Goal: Information Seeking & Learning: Check status

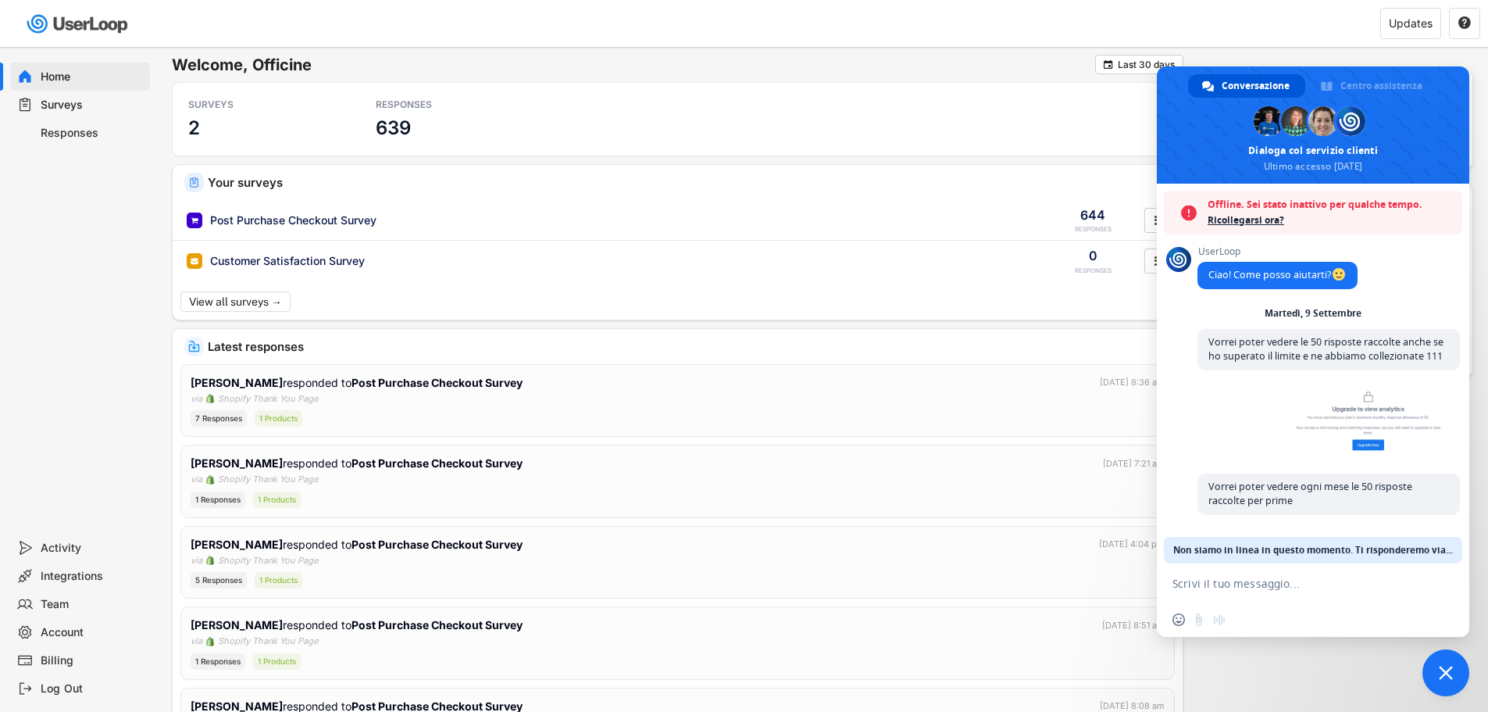
click at [125, 257] on div "Home Surveys Responses" at bounding box center [78, 290] width 156 height 487
click at [1447, 681] on span "Chiudere la chat" at bounding box center [1446, 672] width 47 height 47
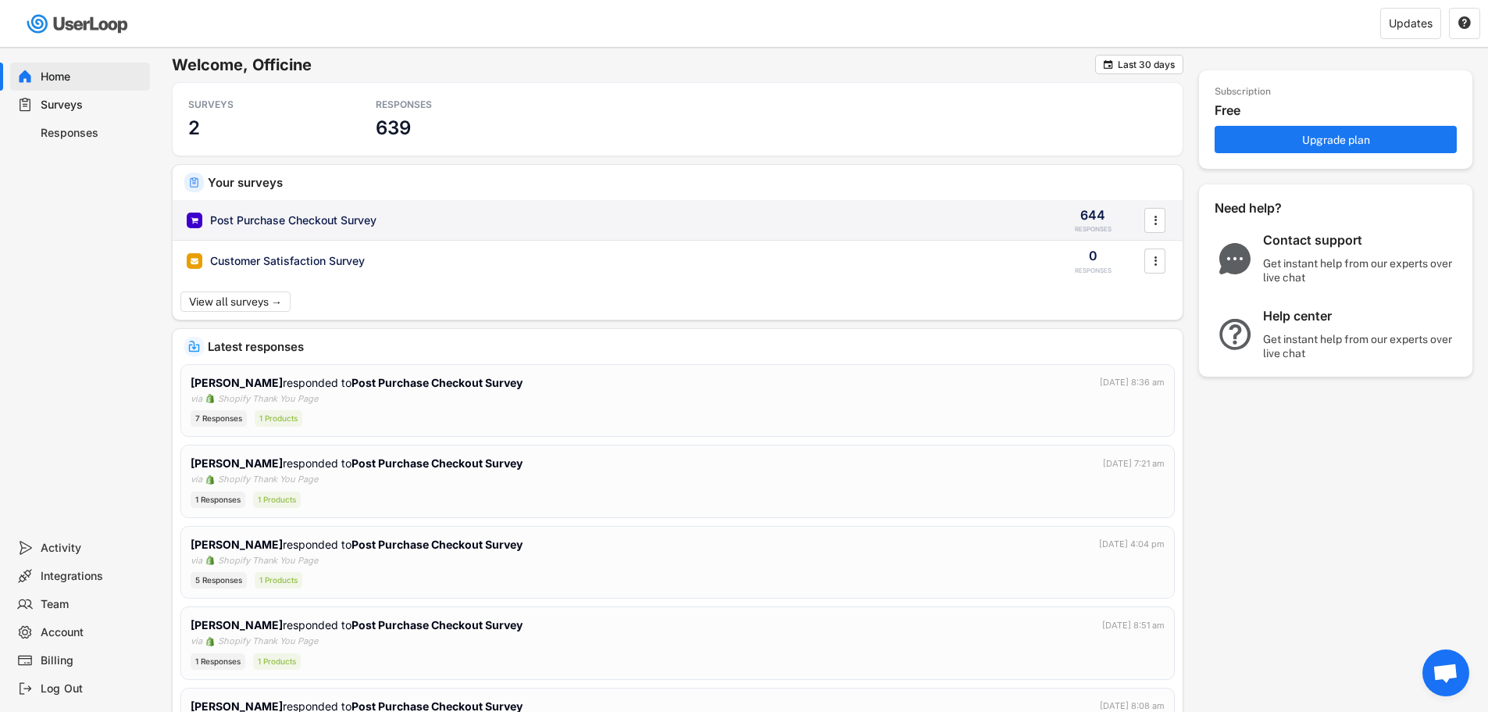
click at [317, 224] on div "Post Purchase Checkout Survey" at bounding box center [293, 221] width 166 height 16
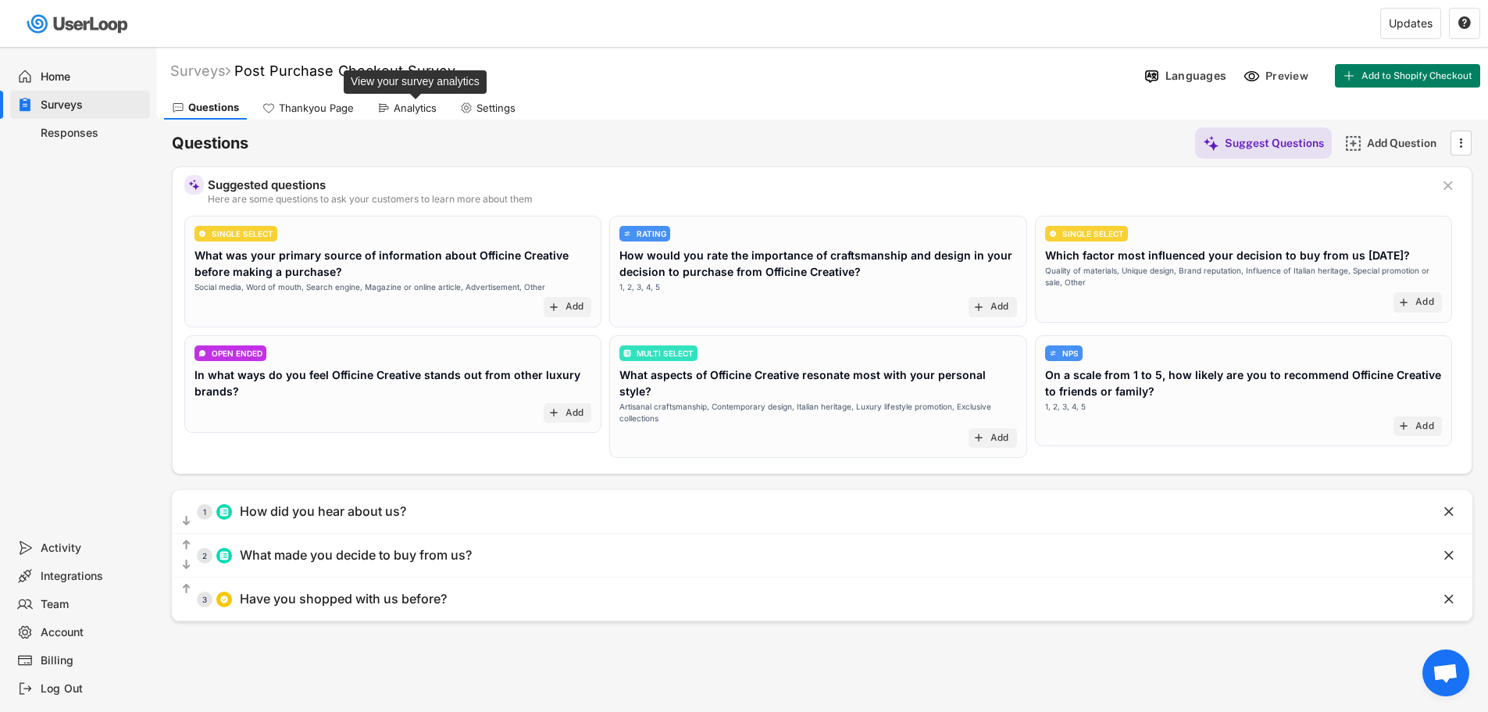
click at [414, 111] on div "Analytics" at bounding box center [415, 108] width 43 height 13
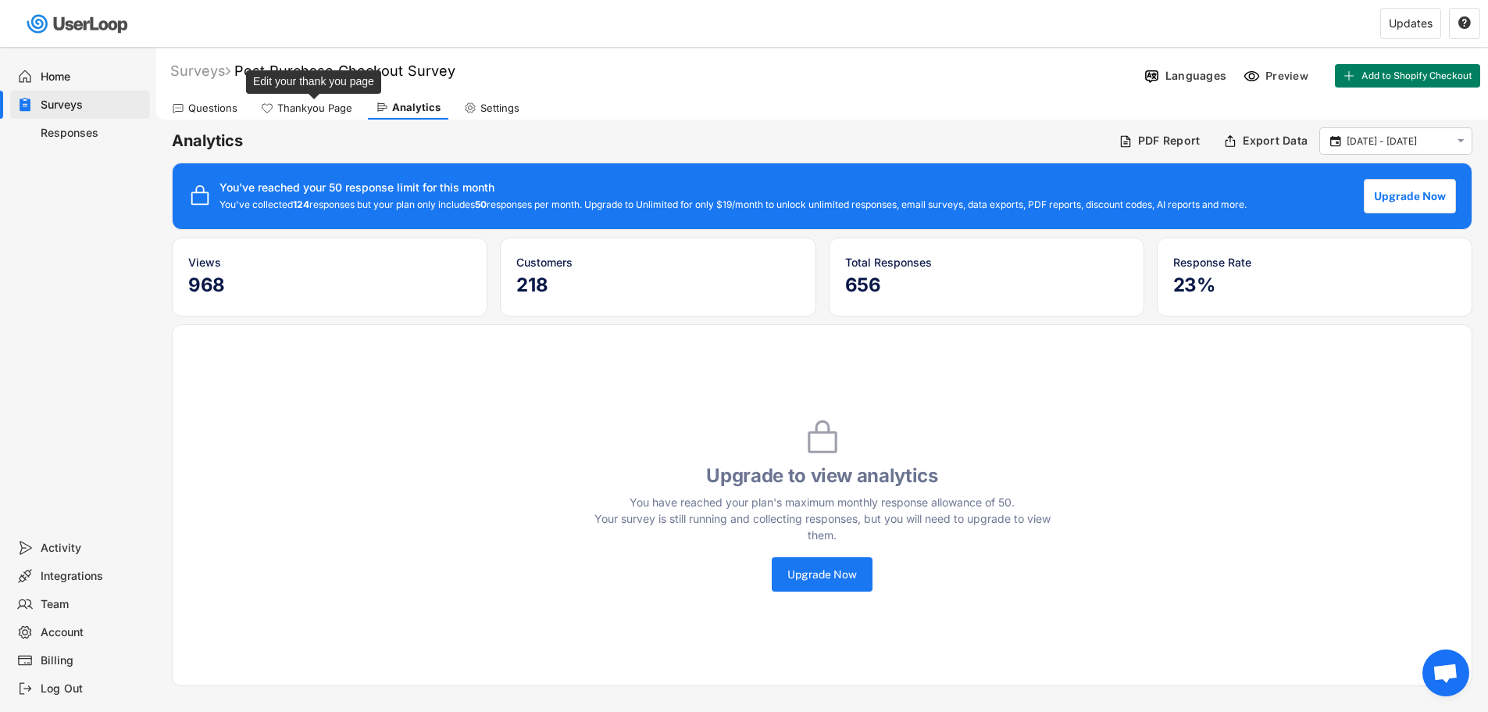
click at [327, 113] on div "Thankyou Page" at bounding box center [314, 108] width 75 height 13
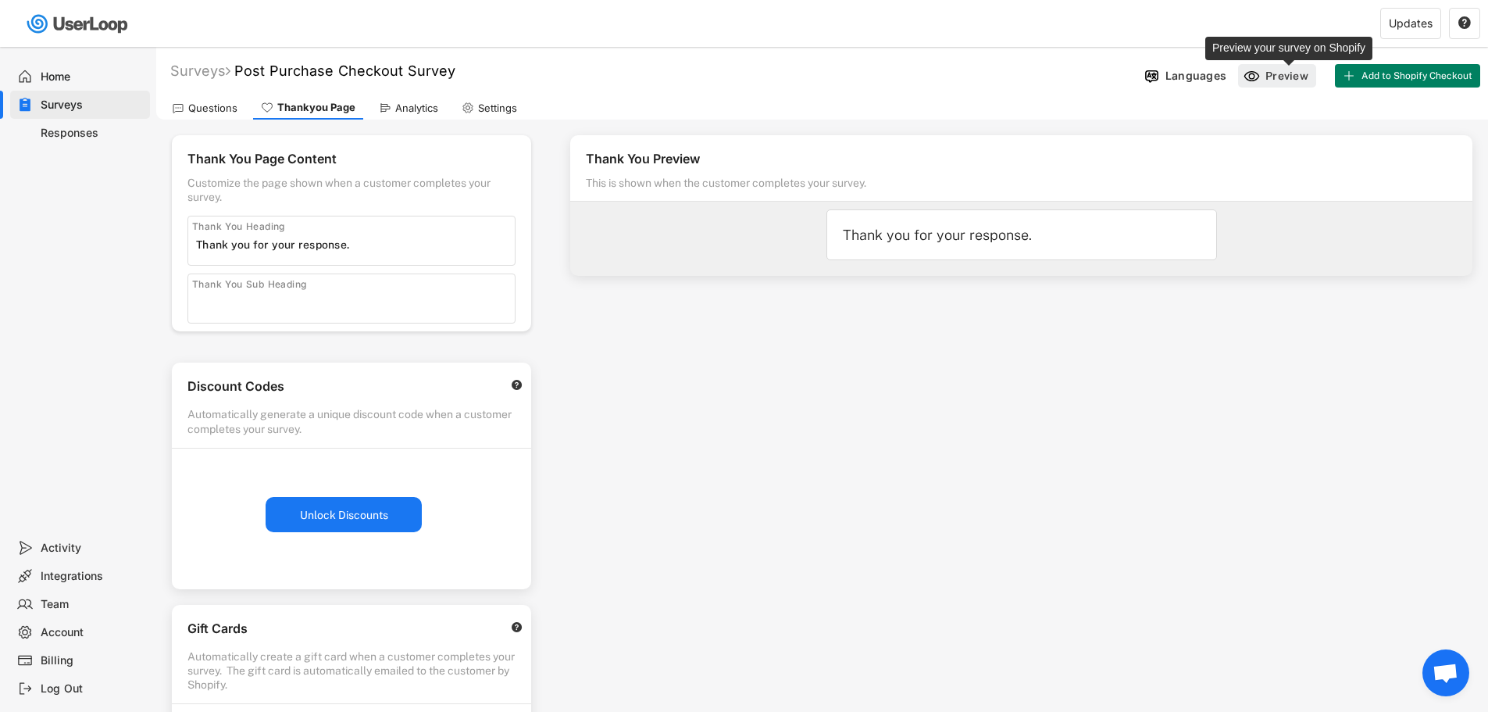
click at [1280, 75] on div "Preview" at bounding box center [1289, 76] width 47 height 14
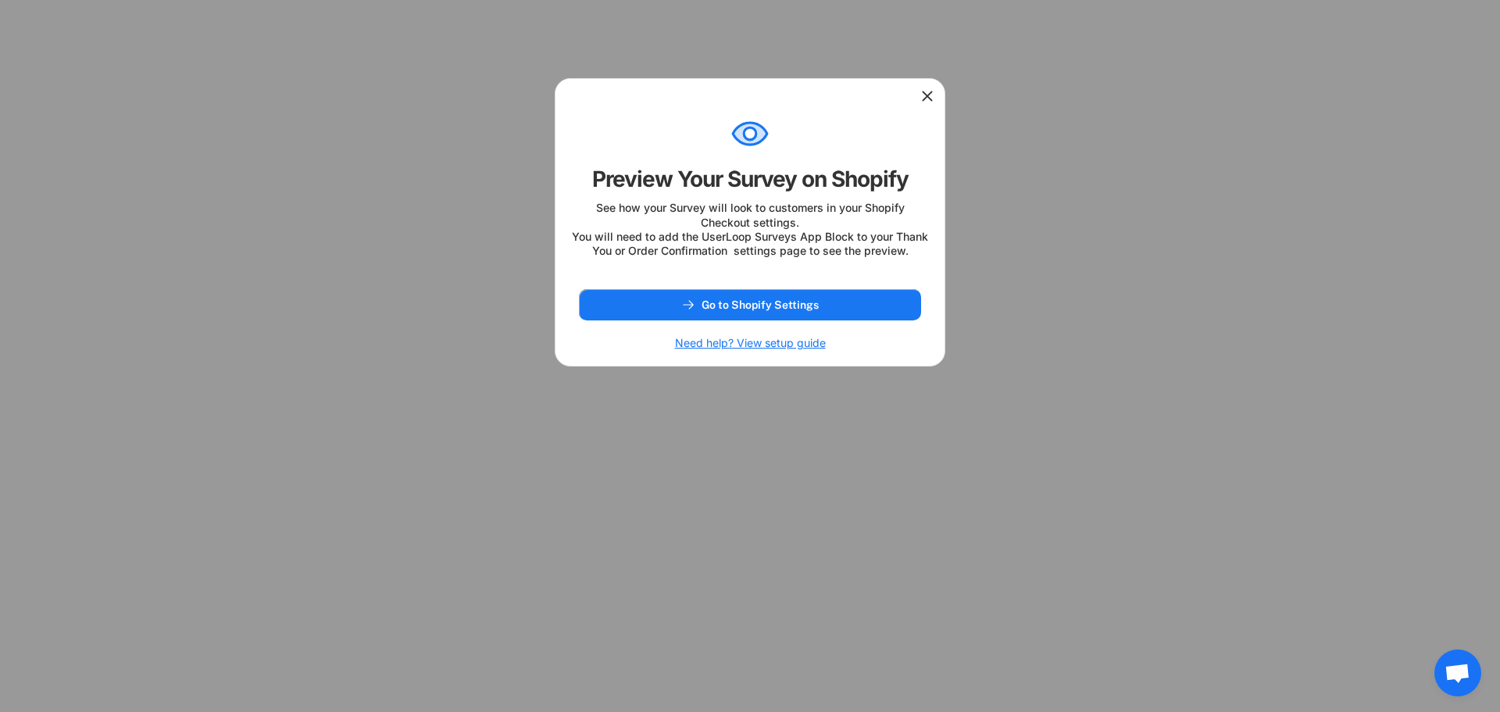
click at [924, 97] on icon at bounding box center [928, 96] width 16 height 16
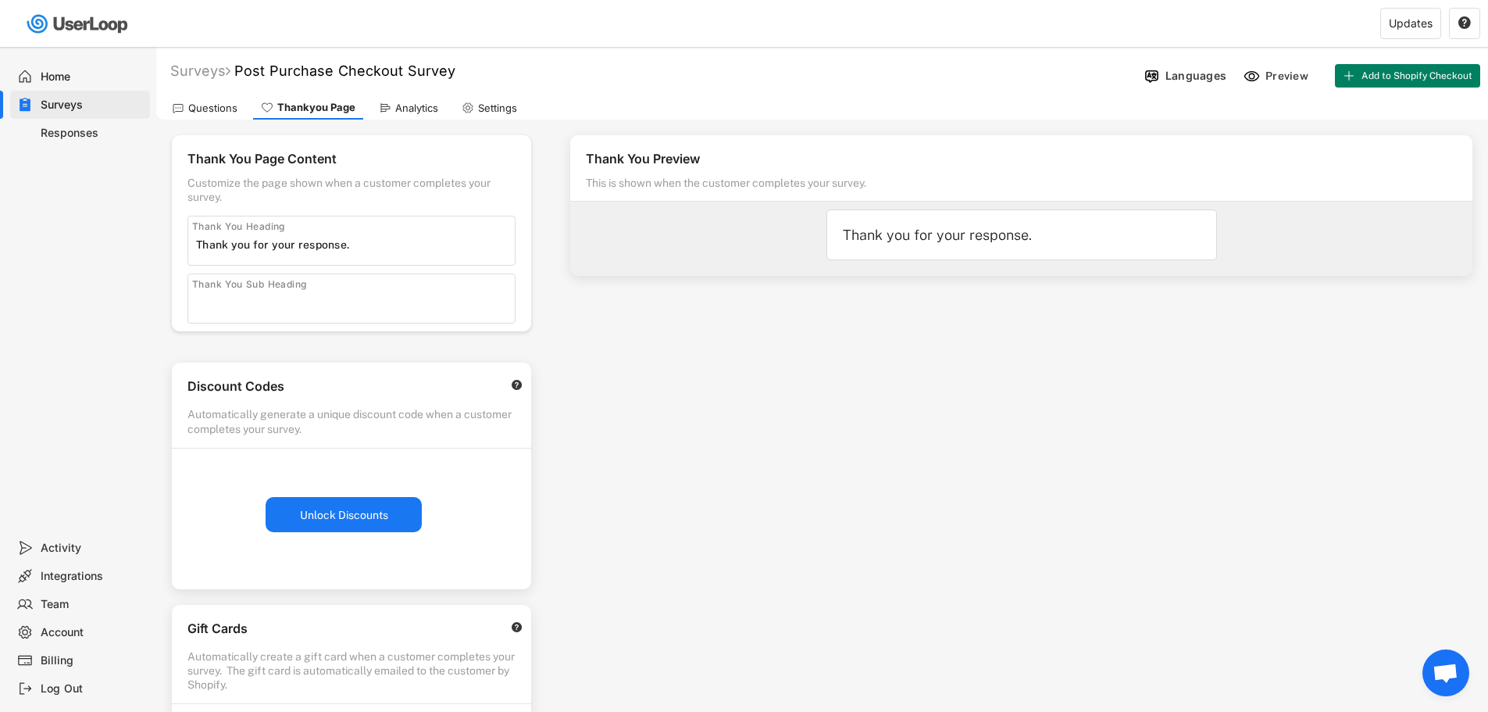
click at [204, 109] on div "Questions" at bounding box center [212, 108] width 49 height 13
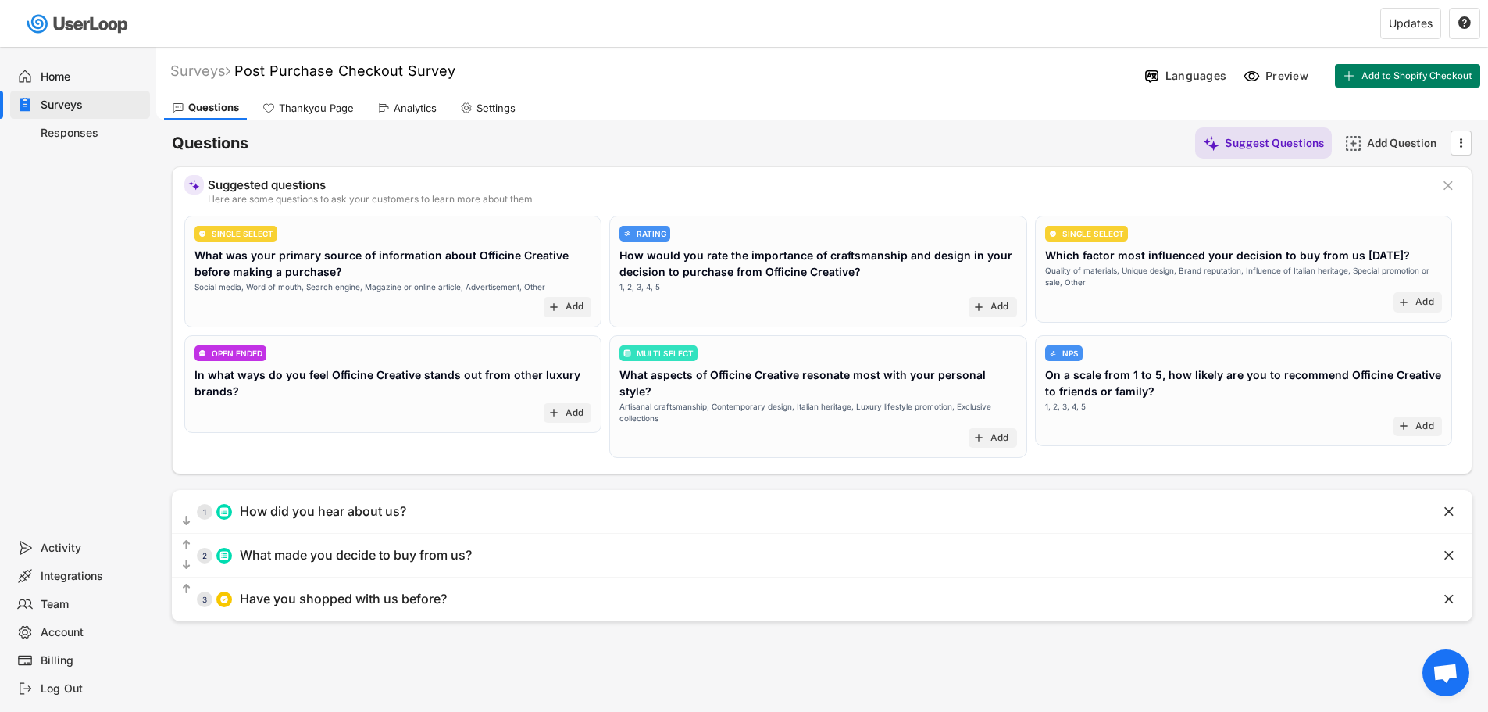
click at [61, 75] on div "Home" at bounding box center [92, 77] width 103 height 15
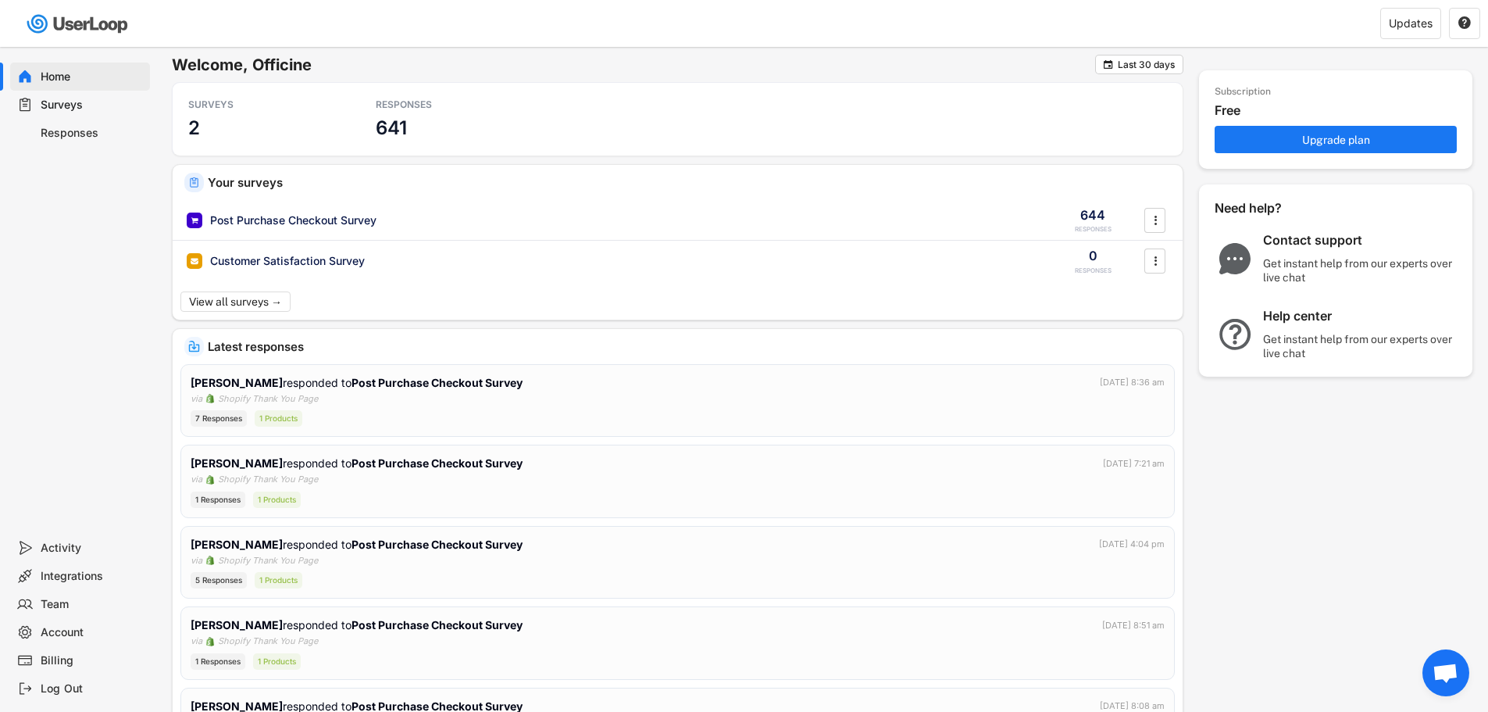
click at [61, 72] on div "Home" at bounding box center [92, 77] width 103 height 15
click at [89, 112] on div "Surveys" at bounding box center [92, 105] width 103 height 15
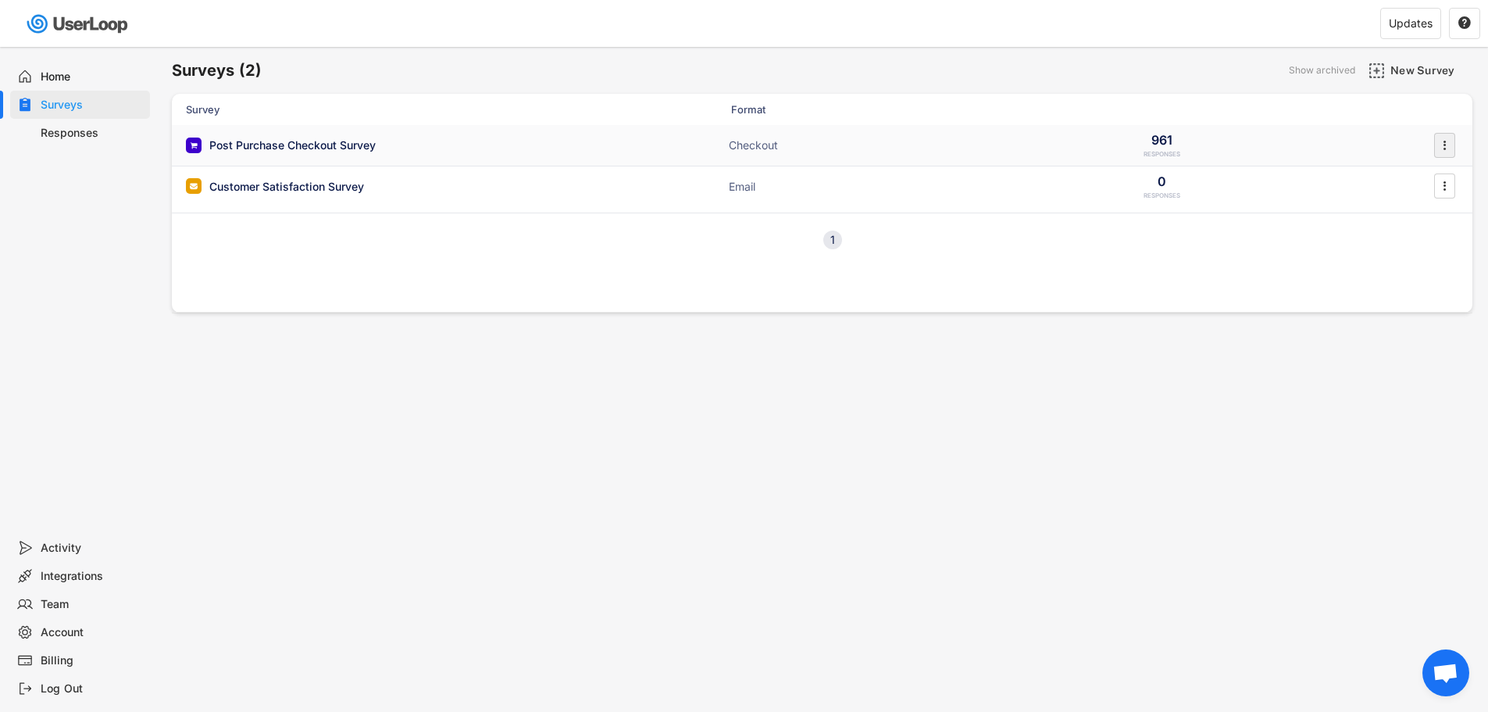
click at [1438, 148] on icon "" at bounding box center [1445, 145] width 16 height 23
click at [1409, 241] on div "Survey Design" at bounding box center [1423, 240] width 98 height 13
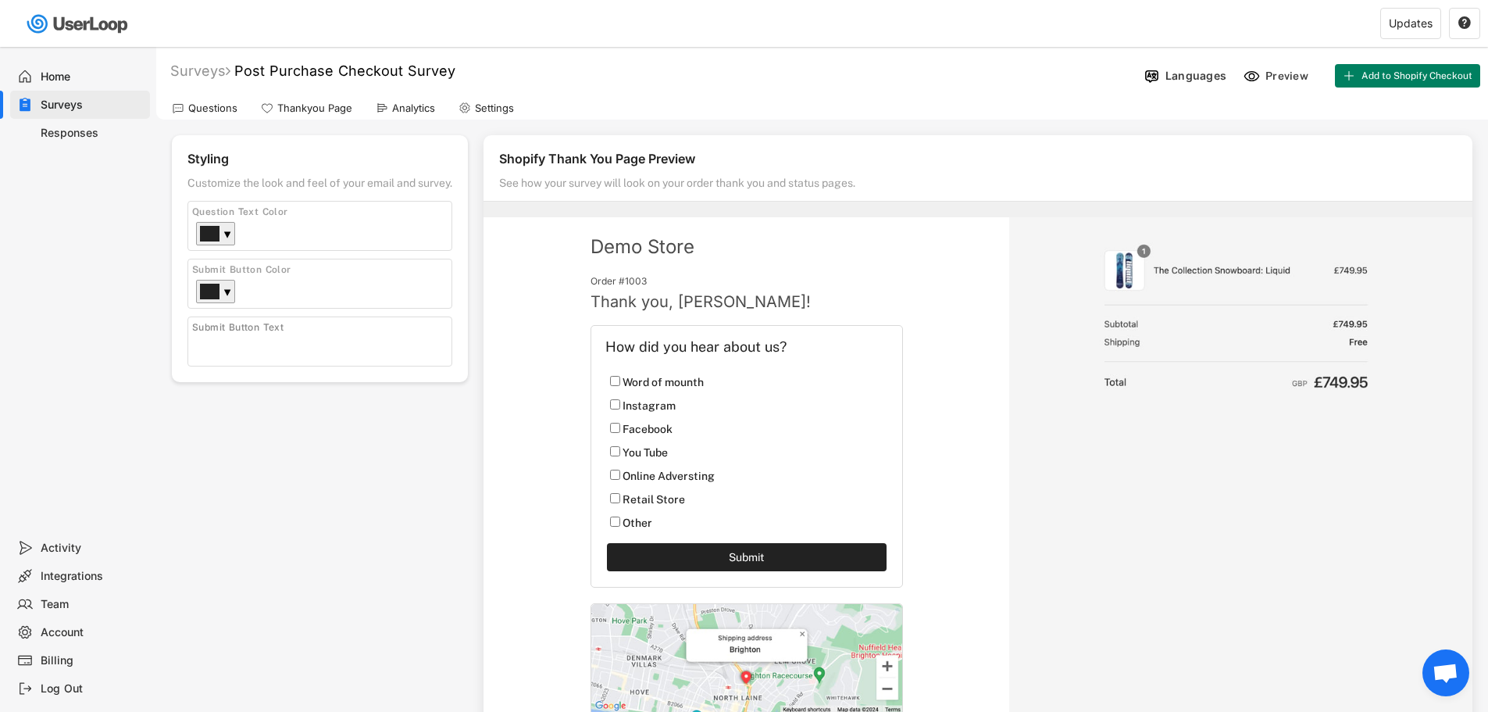
click at [75, 100] on div "Surveys" at bounding box center [92, 105] width 103 height 15
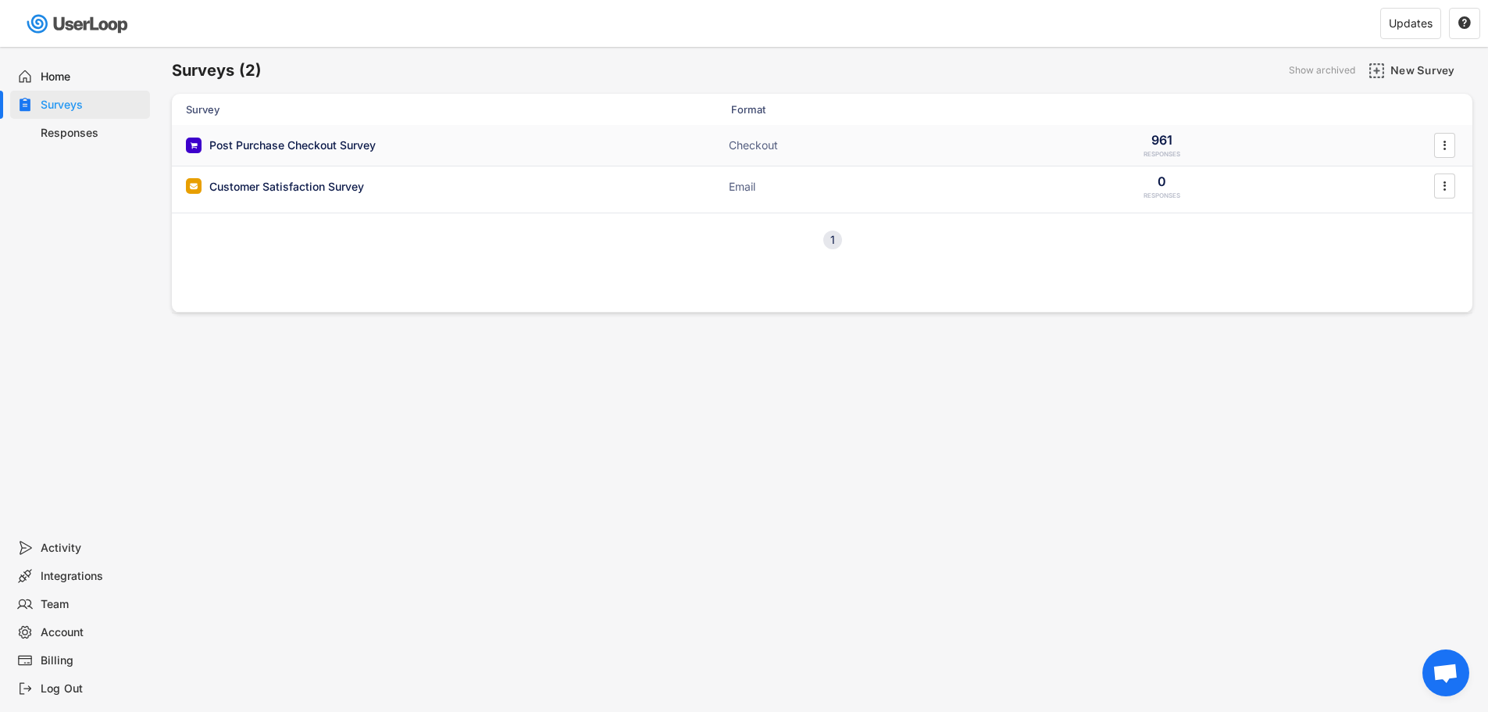
click at [319, 152] on div "Post Purchase Checkout Survey" at bounding box center [292, 146] width 166 height 16
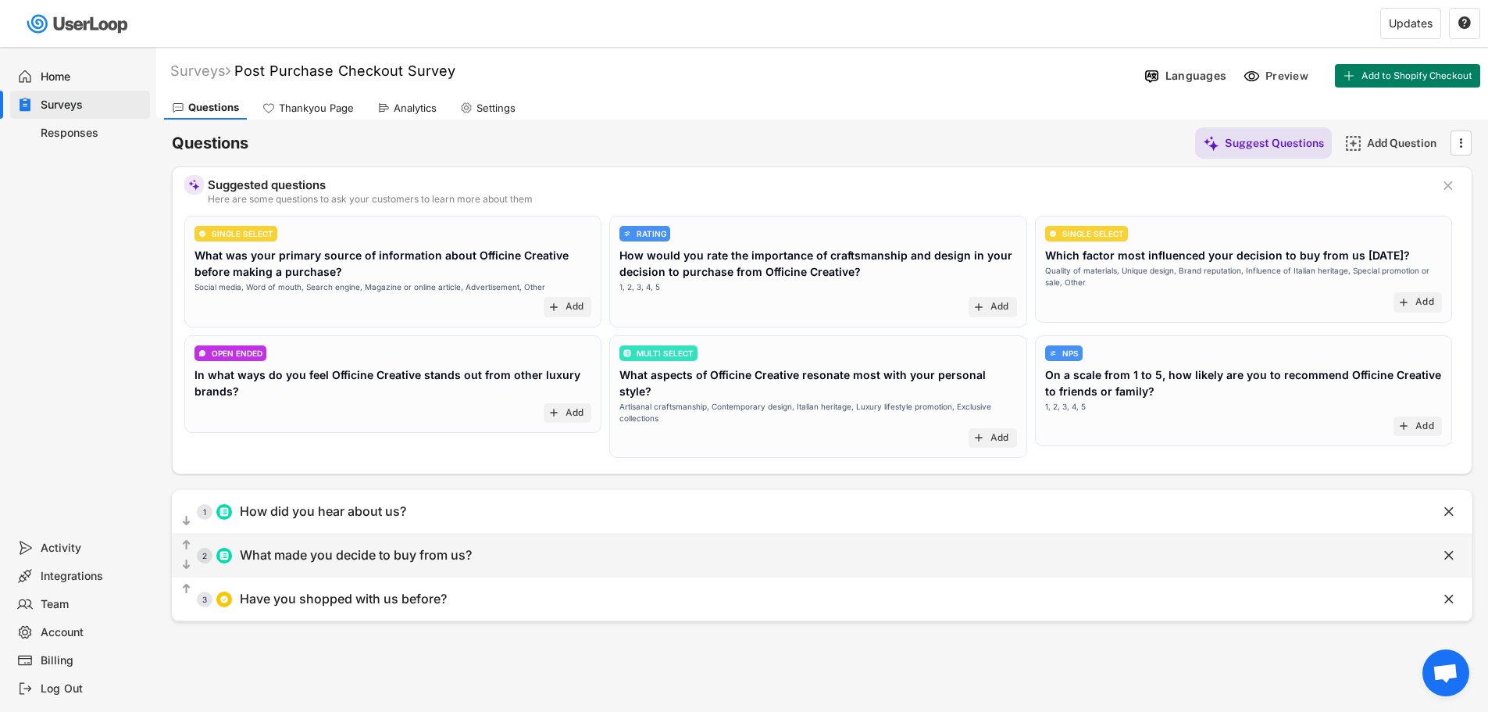
click at [360, 547] on div "What made you decide to buy from us?" at bounding box center [356, 555] width 232 height 16
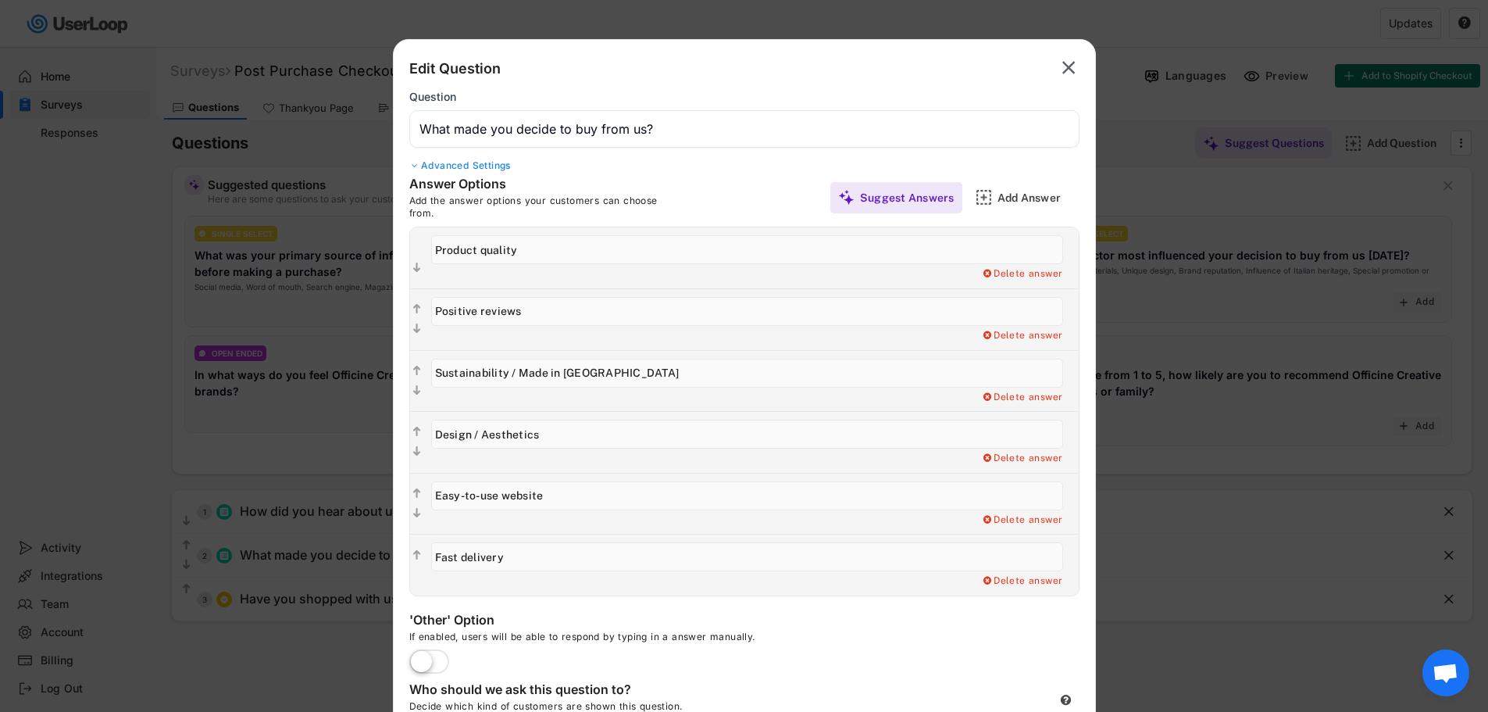
click at [295, 591] on div at bounding box center [744, 356] width 1488 height 712
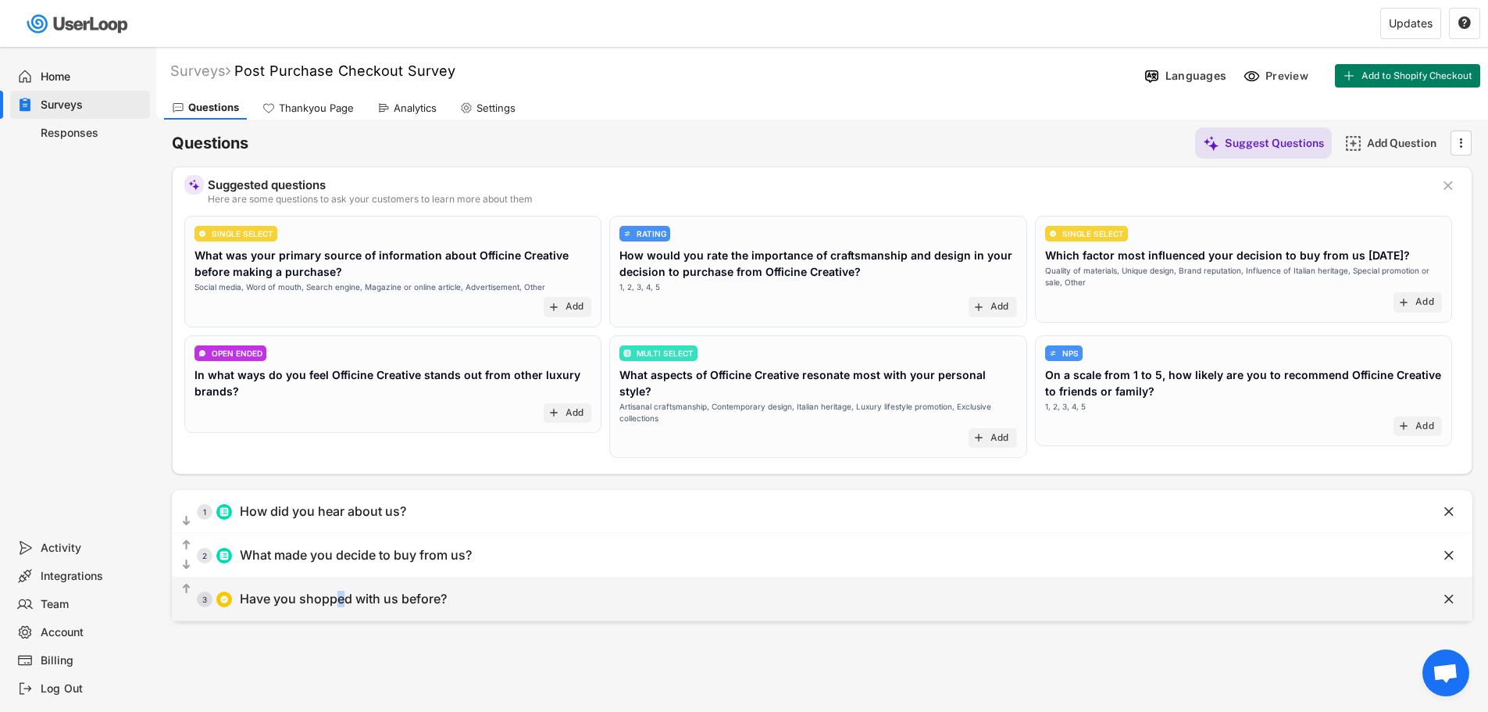
click at [340, 591] on div "Have you shopped with us before?" at bounding box center [343, 599] width 207 height 16
type input "Yes, I'm a returning customer"
type input "No, I'm a new customer"
type input "Have you shopped with us before?"
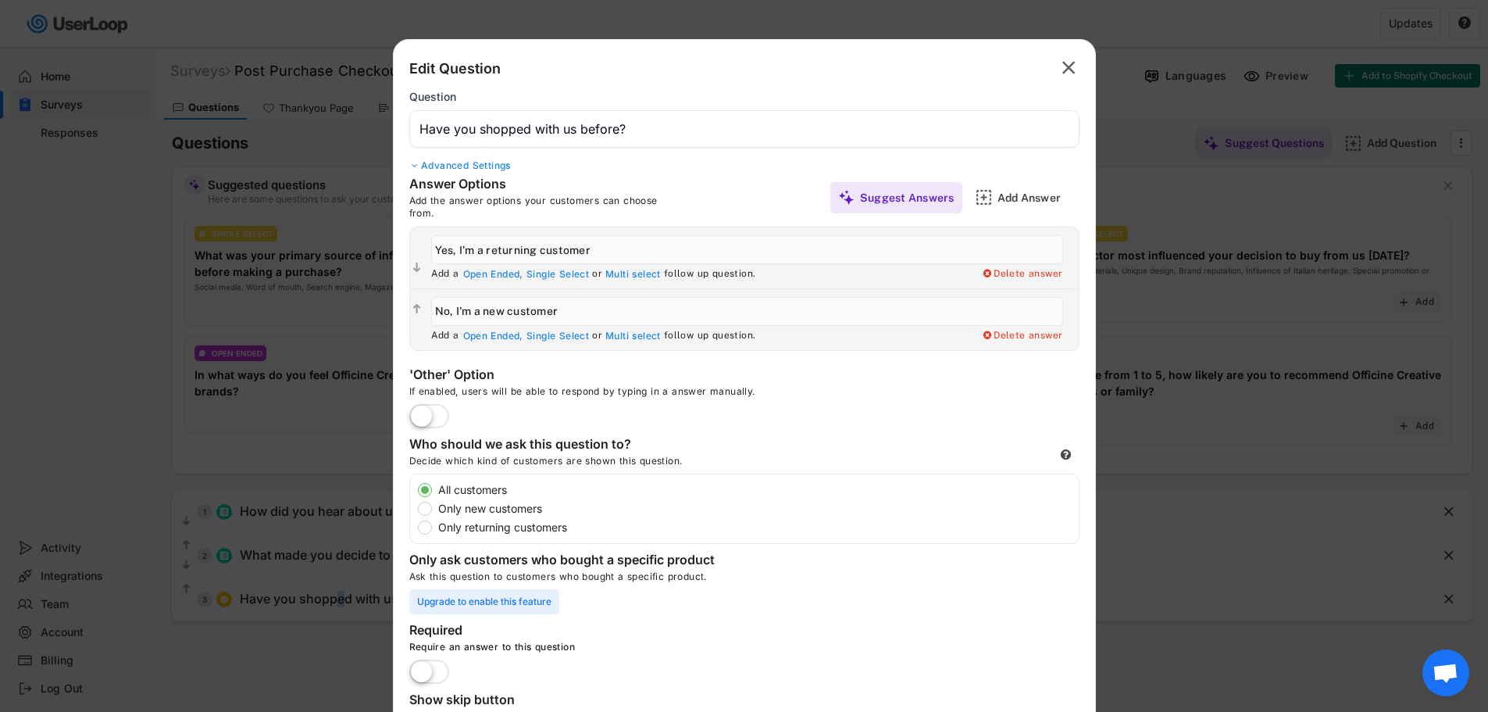
click at [1064, 72] on text "" at bounding box center [1069, 67] width 13 height 23
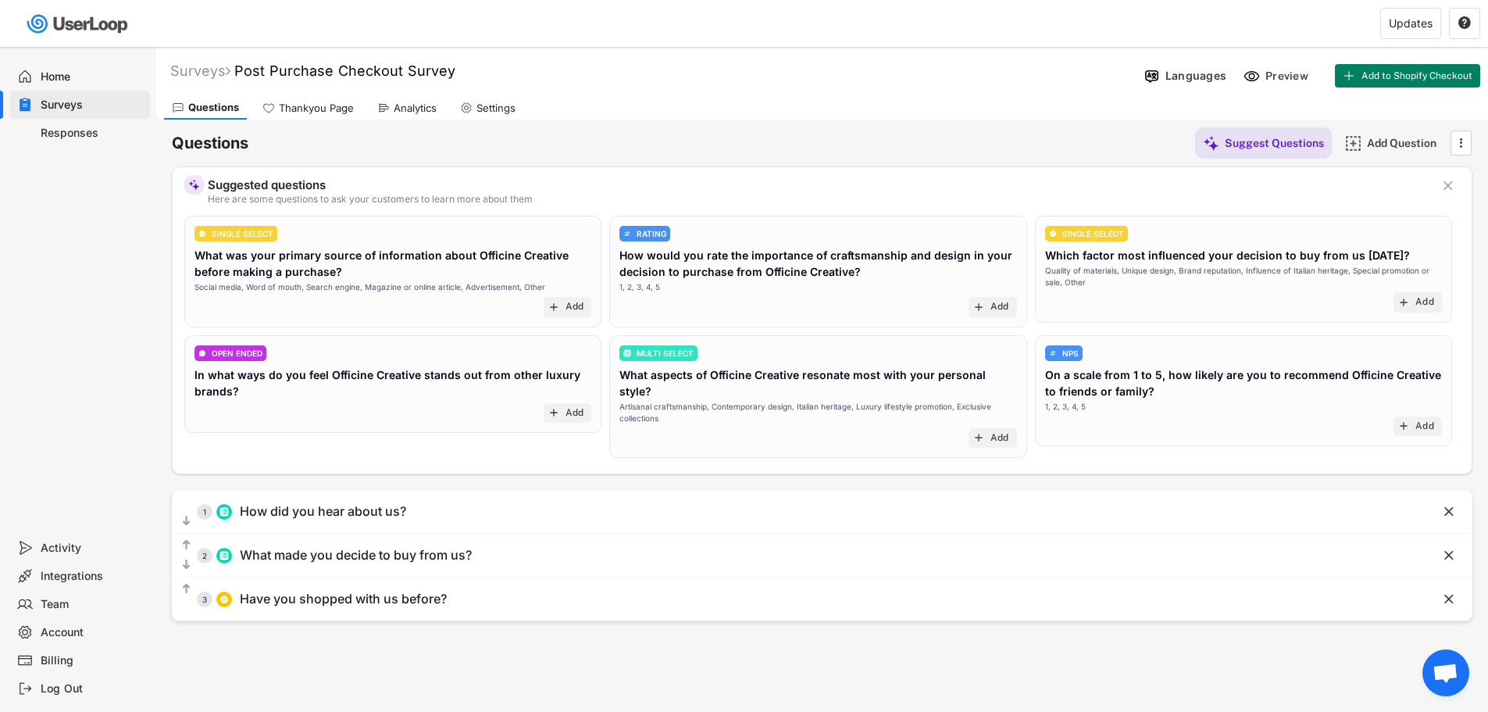
click at [73, 129] on div "Responses" at bounding box center [92, 133] width 103 height 15
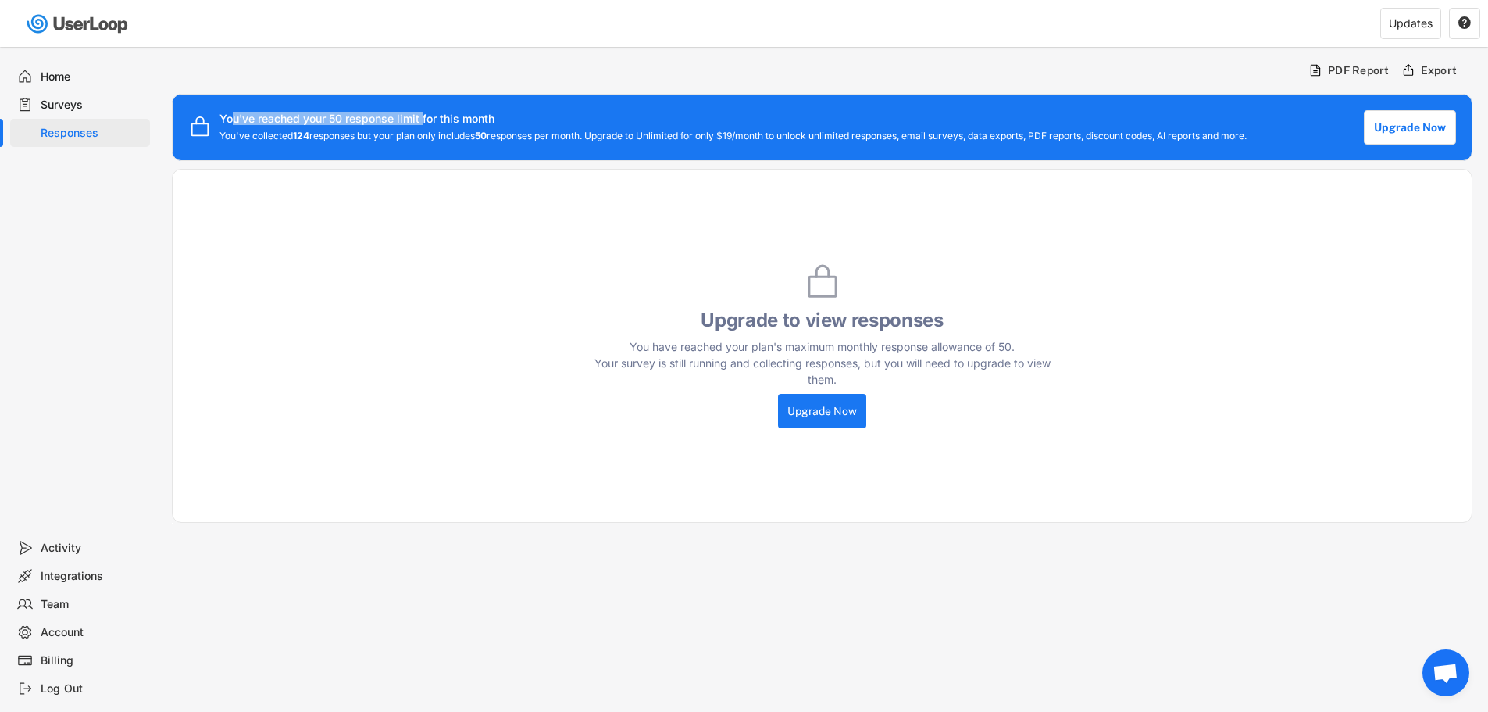
drag, startPoint x: 231, startPoint y: 115, endPoint x: 423, endPoint y: 125, distance: 192.5
click at [423, 125] on div "You've reached your 50 response limit for this month You've collected 124 respo…" at bounding box center [784, 127] width 1129 height 28
drag, startPoint x: 301, startPoint y: 134, endPoint x: 319, endPoint y: 136, distance: 18.1
click at [319, 136] on div "You've collected 124 responses but your plan only includes 50 responses per mon…" at bounding box center [733, 135] width 1027 height 11
click at [55, 99] on div "Surveys" at bounding box center [92, 105] width 103 height 15
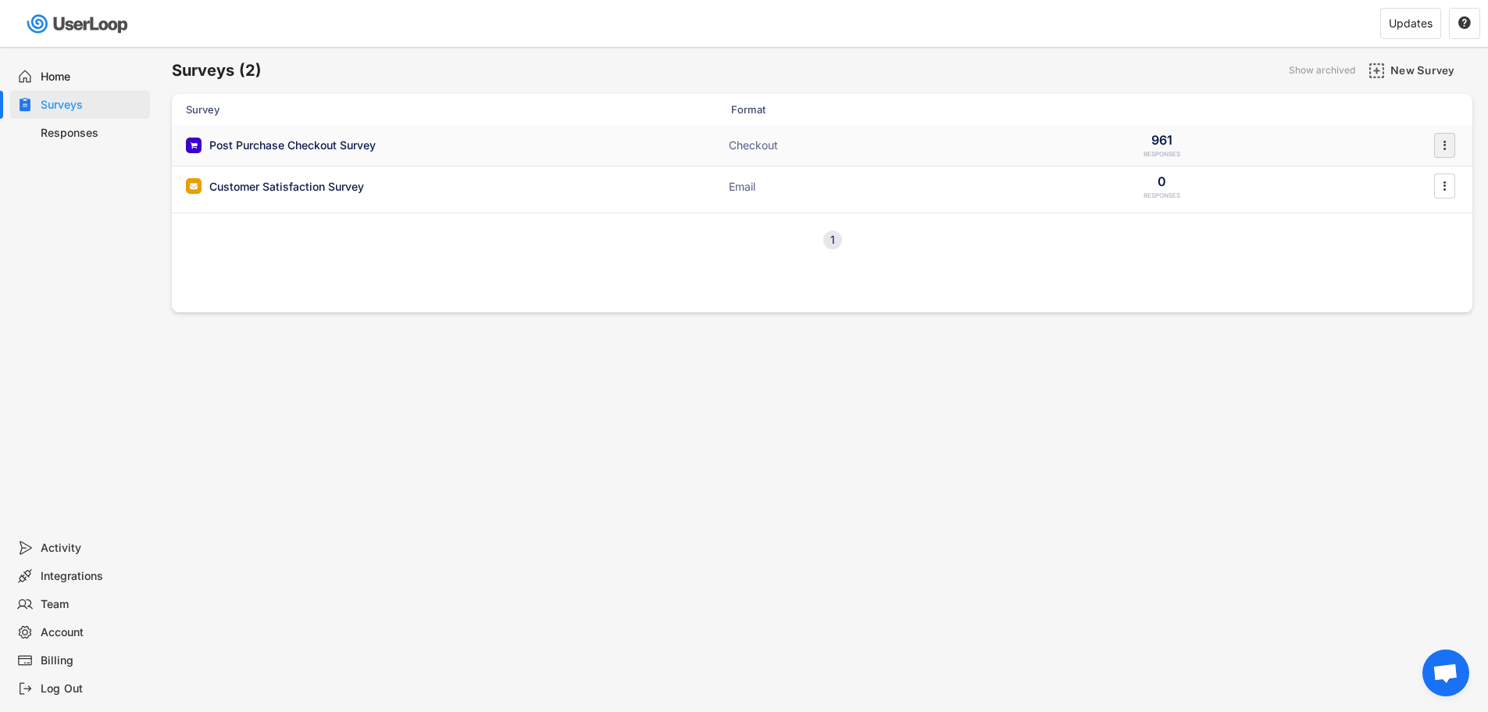
click at [1438, 147] on icon "" at bounding box center [1445, 145] width 16 height 23
click at [1398, 266] on div "Analytics" at bounding box center [1423, 272] width 98 height 13
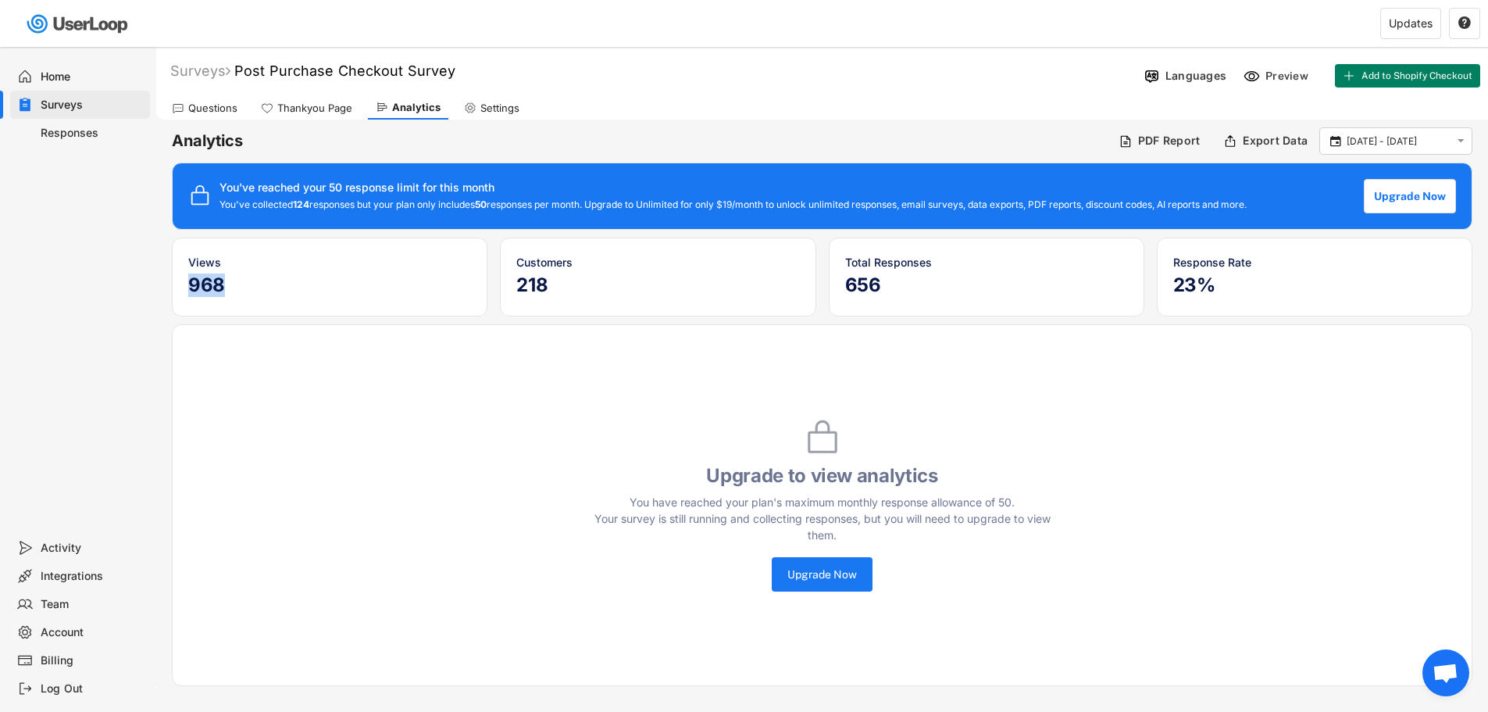
drag, startPoint x: 225, startPoint y: 287, endPoint x: 191, endPoint y: 288, distance: 33.6
click at [191, 288] on h5 "968" at bounding box center [329, 284] width 283 height 23
drag, startPoint x: 550, startPoint y: 284, endPoint x: 515, endPoint y: 287, distance: 35.3
click at [516, 285] on div "Customers 218" at bounding box center [658, 277] width 316 height 79
drag, startPoint x: 872, startPoint y: 286, endPoint x: 987, endPoint y: 300, distance: 115.7
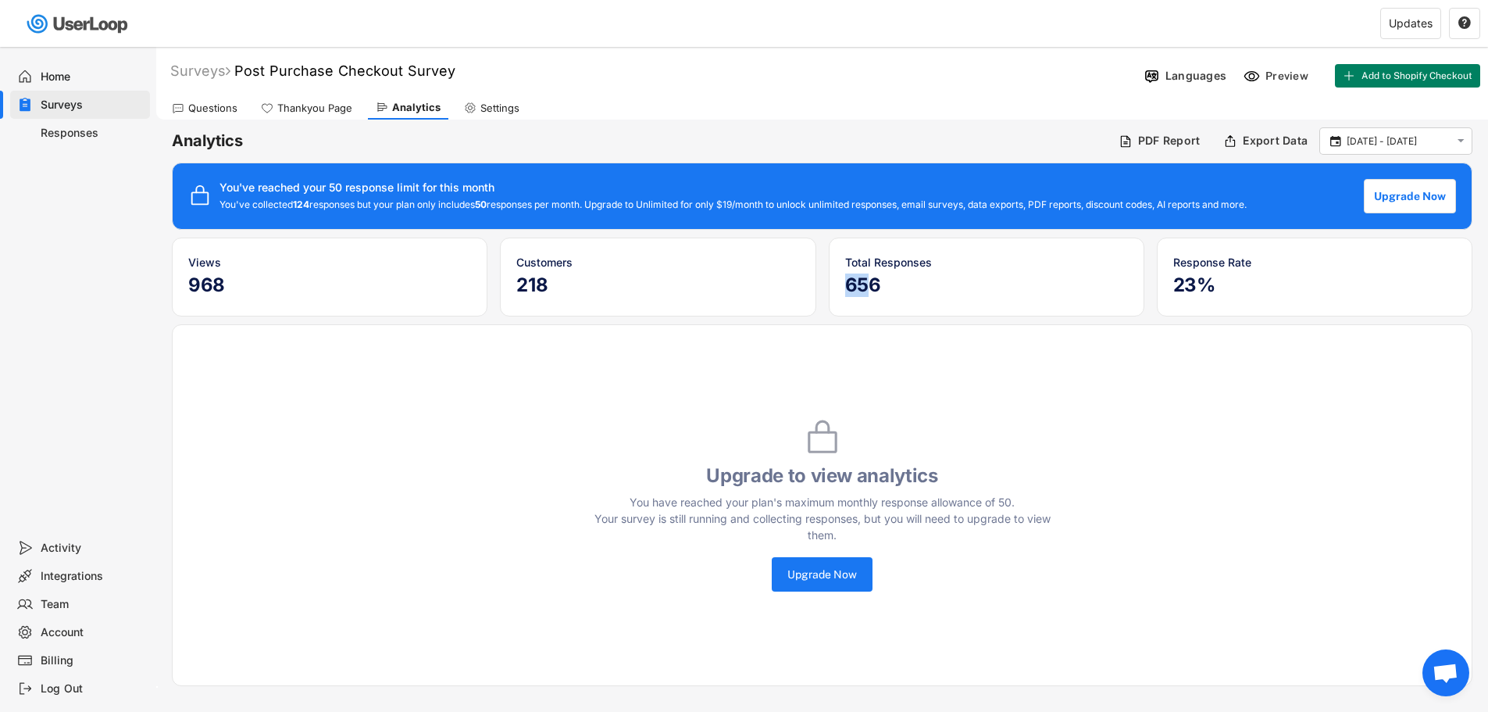
click at [834, 286] on div "Total Responses 656" at bounding box center [987, 277] width 316 height 79
drag, startPoint x: 1213, startPoint y: 283, endPoint x: 1169, endPoint y: 283, distance: 44.5
click at [1169, 283] on div "Response Rate 23%" at bounding box center [1315, 277] width 316 height 79
click at [1187, 291] on h5 "23%" at bounding box center [1315, 284] width 283 height 23
drag, startPoint x: 1179, startPoint y: 289, endPoint x: 1227, endPoint y: 289, distance: 47.7
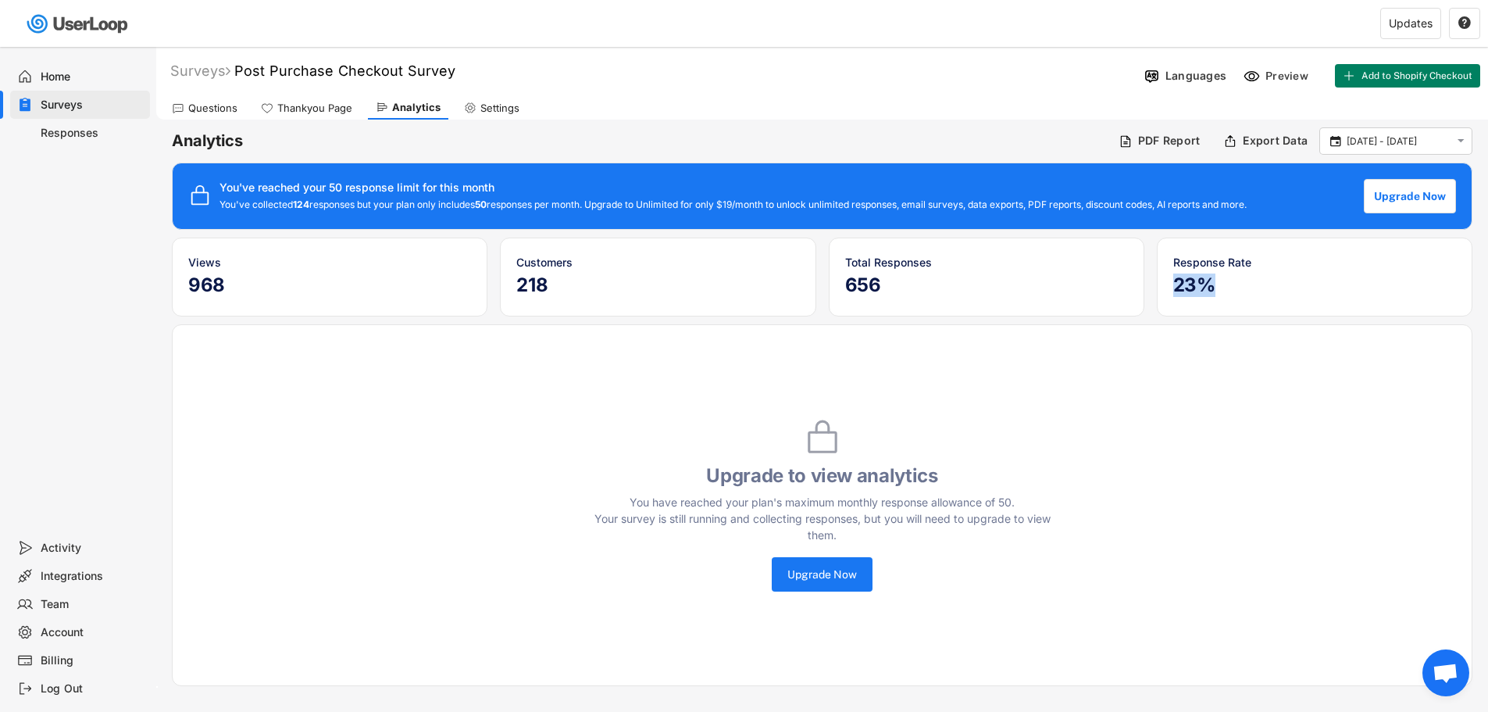
click at [1227, 289] on h5 "23%" at bounding box center [1315, 284] width 283 height 23
click at [1241, 148] on div "Export Data" at bounding box center [1266, 141] width 92 height 23
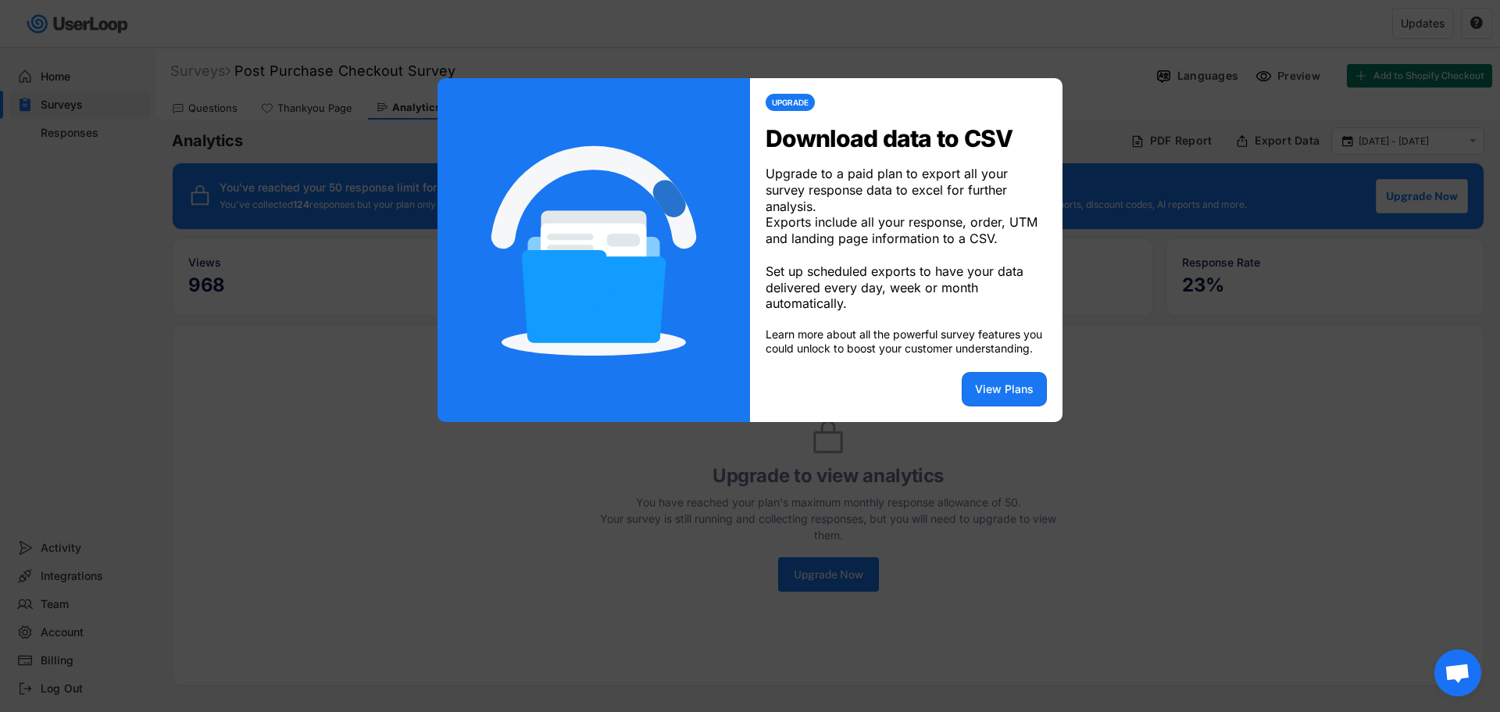
click at [1338, 642] on div at bounding box center [750, 356] width 1500 height 712
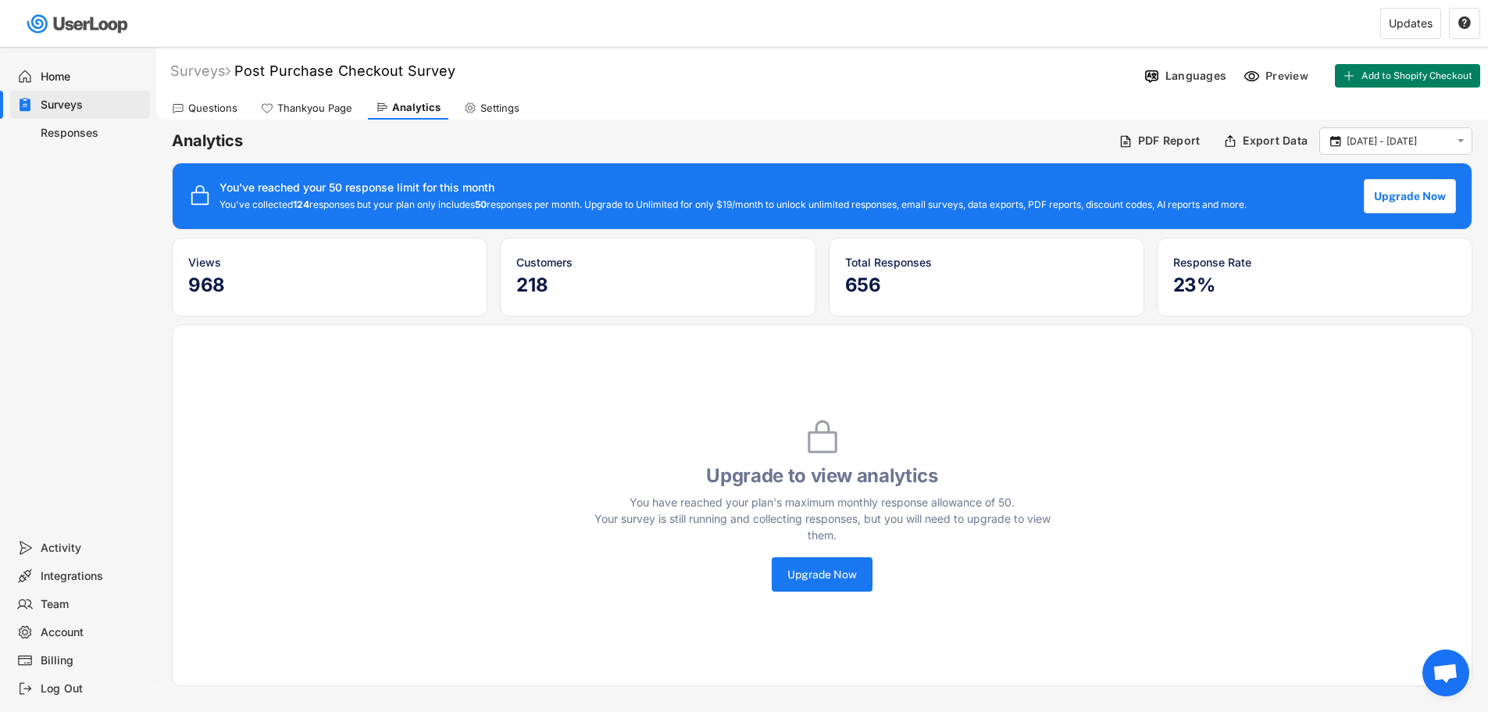
click at [1447, 681] on span "Aprire la chat" at bounding box center [1446, 674] width 26 height 22
